Goal: Information Seeking & Learning: Check status

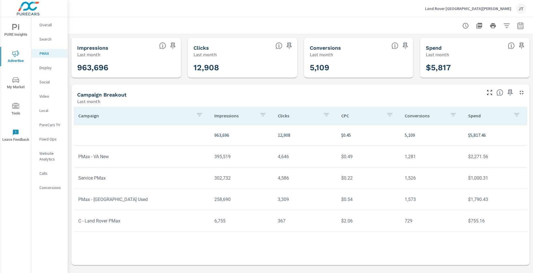
click at [343, 60] on div "5,109" at bounding box center [358, 68] width 109 height 20
click at [395, 46] on icon at bounding box center [394, 45] width 1 height 3
click at [519, 26] on icon "button" at bounding box center [520, 25] width 7 height 7
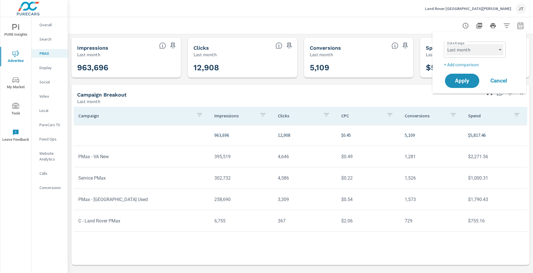
click at [493, 50] on select "Custom [DATE] Last week Last 7 days Last 14 days Last 30 days Last 45 days Last…" at bounding box center [474, 49] width 57 height 11
click at [446, 44] on select "Custom [DATE] Last week Last 7 days Last 14 days Last 30 days Last 45 days Last…" at bounding box center [474, 49] width 57 height 11
select select "Last 2 months"
click at [469, 78] on span "Apply" at bounding box center [461, 80] width 23 height 5
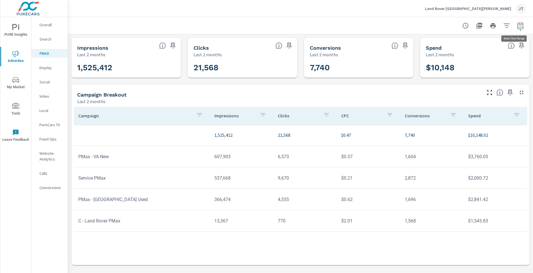
click at [517, 26] on icon "button" at bounding box center [520, 25] width 6 height 7
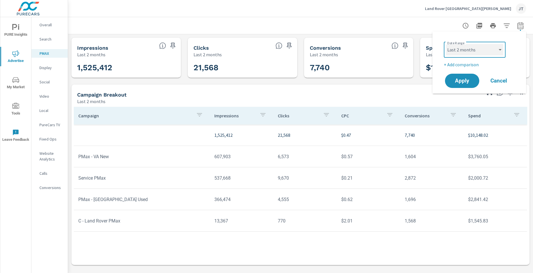
click at [488, 53] on select "Custom [DATE] Last week Last 7 days Last 14 days Last 30 days Last 45 days Last…" at bounding box center [474, 49] width 57 height 11
click at [446, 44] on select "Custom [DATE] Last week Last 7 days Last 14 days Last 30 days Last 45 days Last…" at bounding box center [474, 49] width 57 height 11
select select "Last month"
click at [460, 83] on span "Apply" at bounding box center [461, 80] width 23 height 5
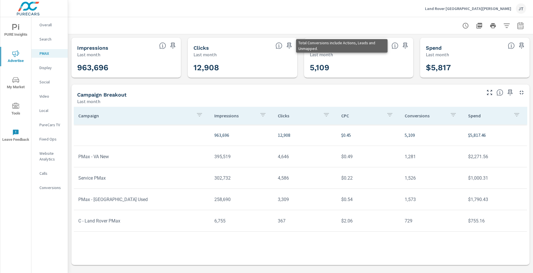
click at [396, 44] on icon at bounding box center [394, 45] width 7 height 7
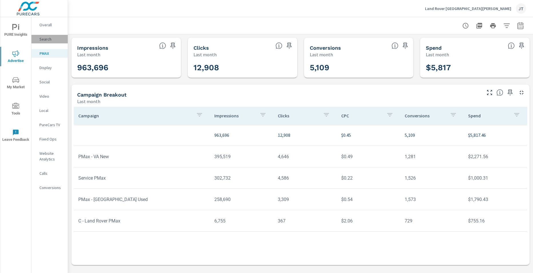
click at [52, 41] on p "Search" at bounding box center [51, 39] width 24 height 6
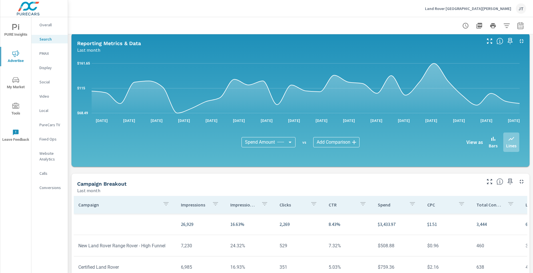
scroll to position [370, 0]
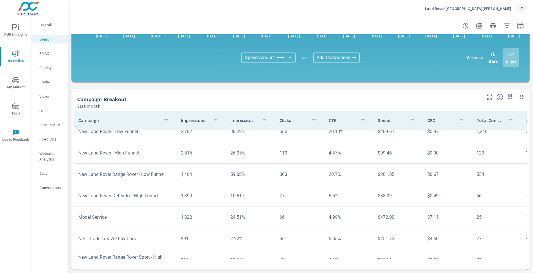
scroll to position [86, 0]
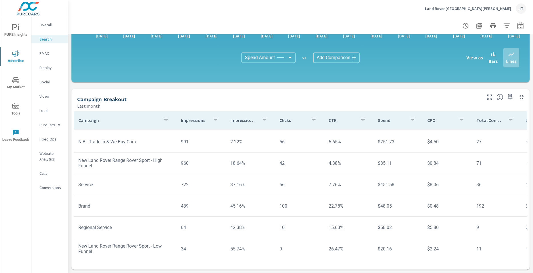
scroll to position [171, 0]
